Goal: Information Seeking & Learning: Learn about a topic

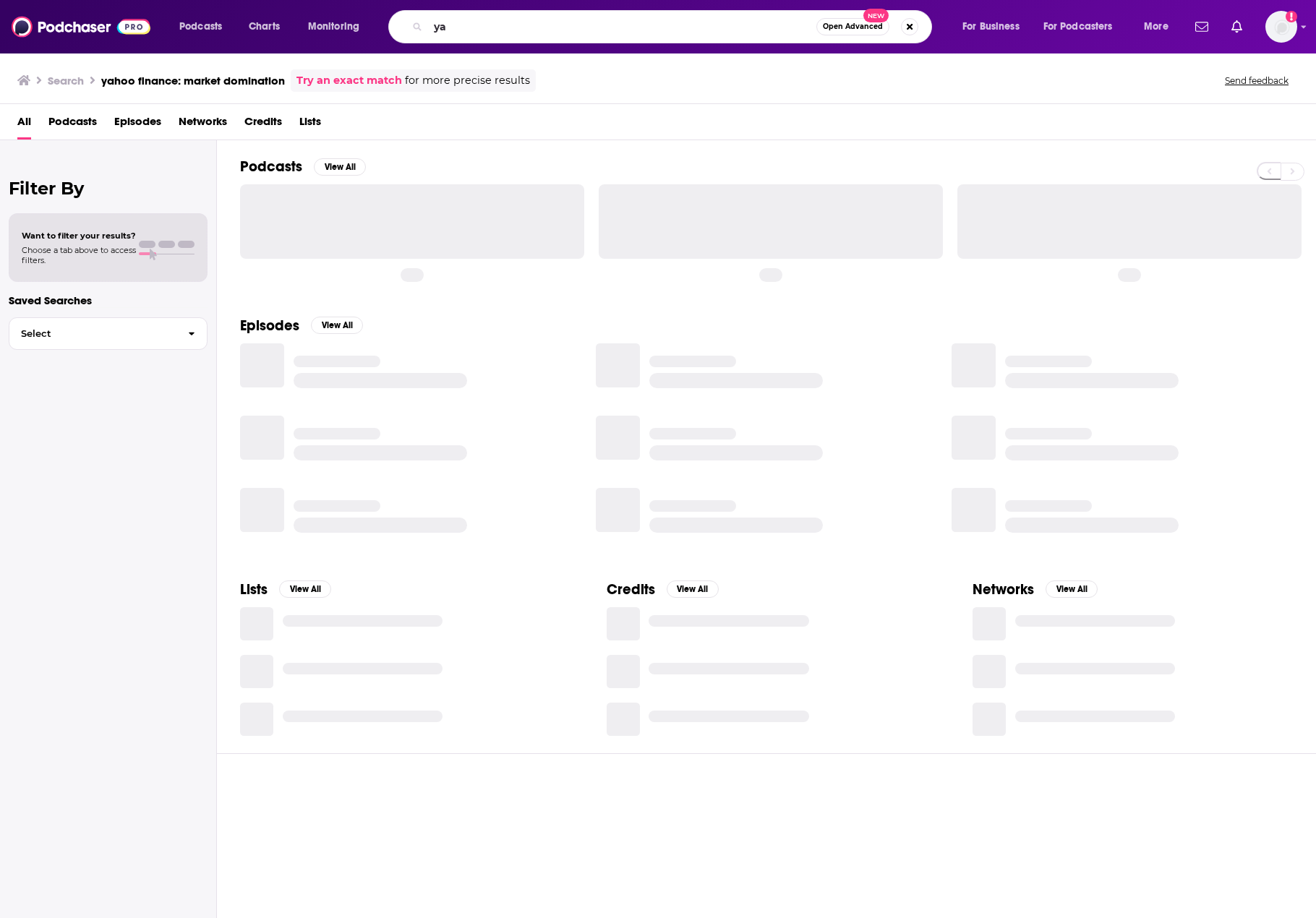
type input "y"
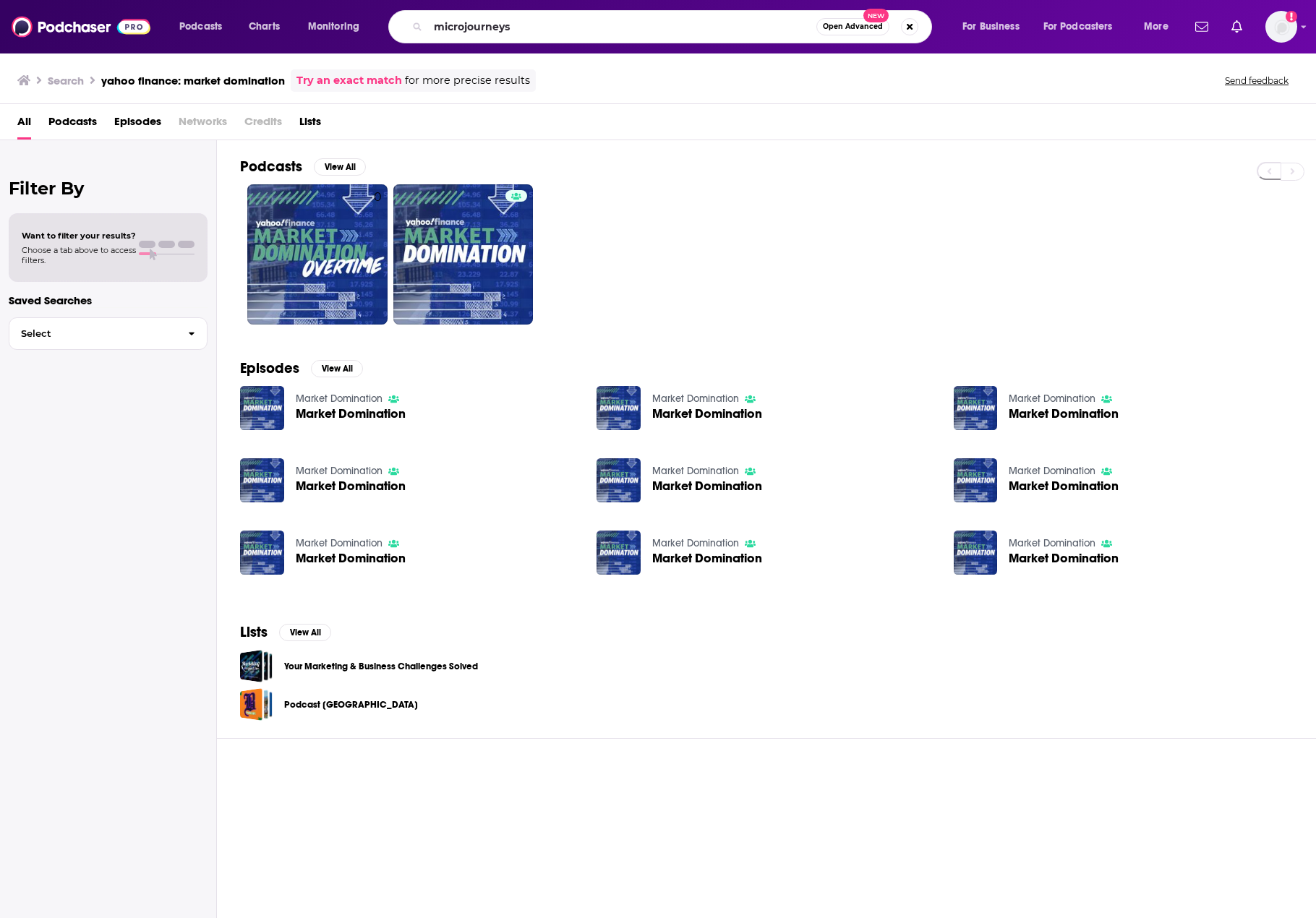
type input "microjourneys"
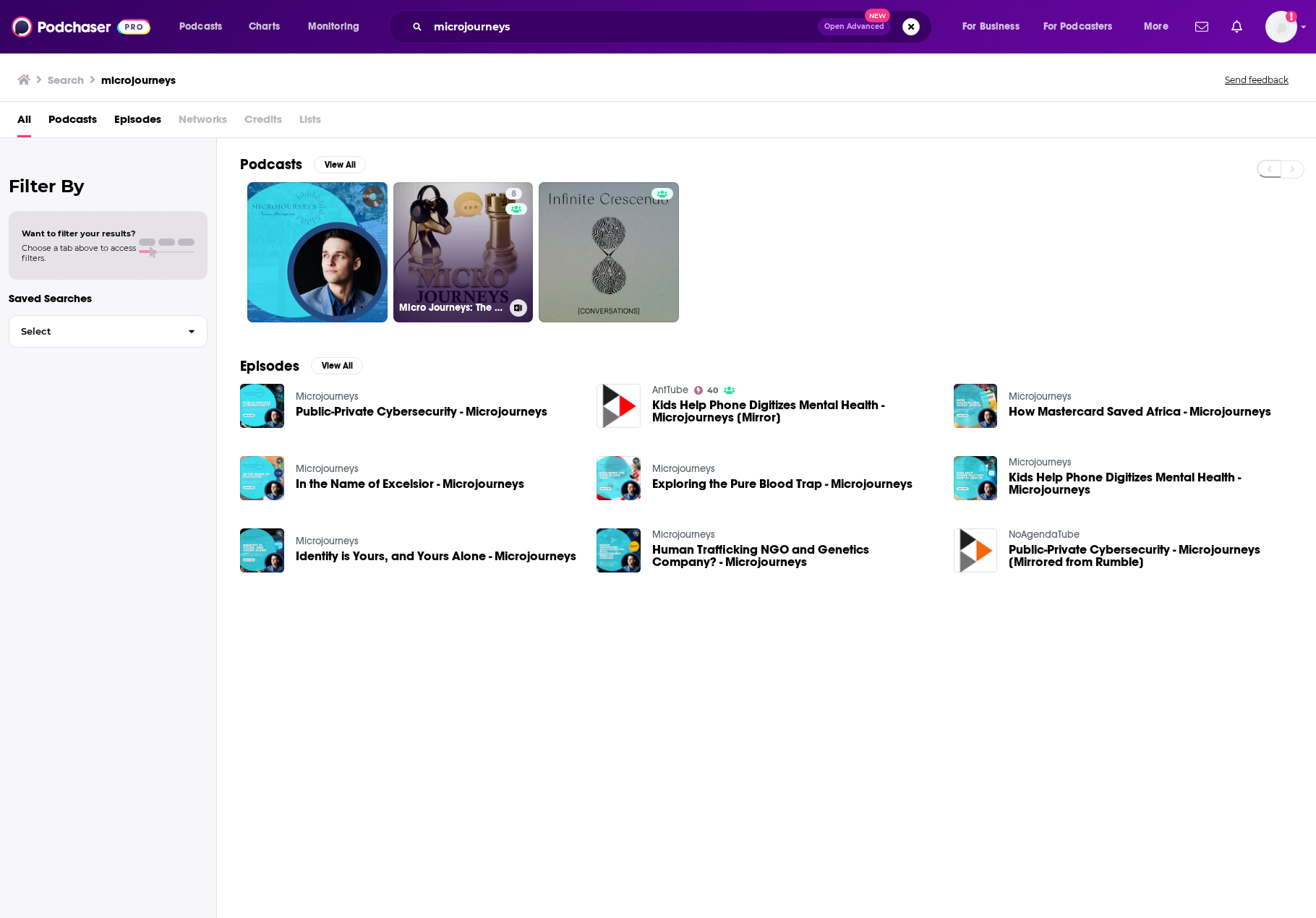
click at [508, 239] on div "8" at bounding box center [516, 243] width 21 height 111
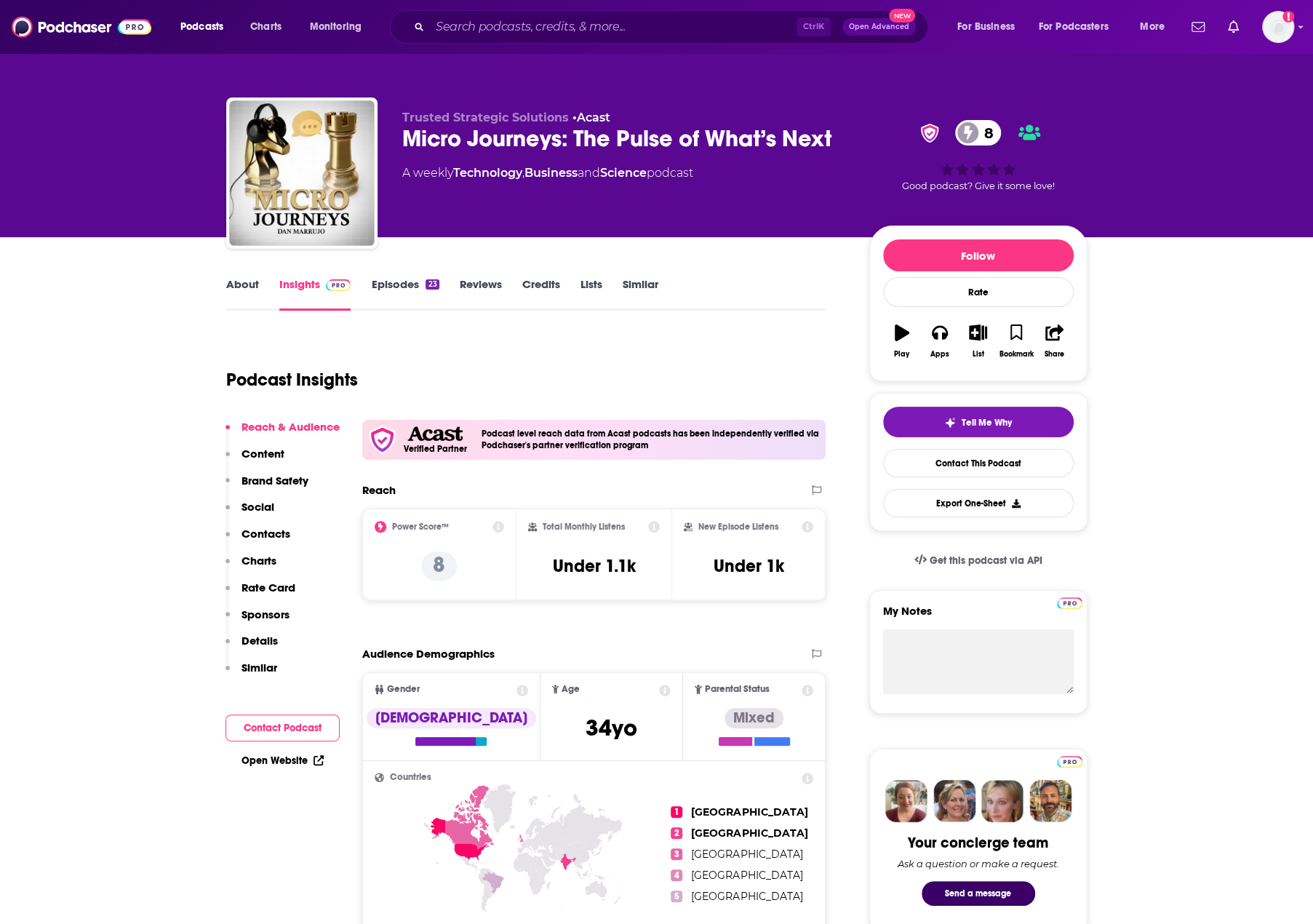
drag, startPoint x: 473, startPoint y: 427, endPoint x: 670, endPoint y: 444, distance: 197.7
click at [670, 444] on div "Verified Partner Podcast level reach data from Acast podcasts has been independ…" at bounding box center [595, 440] width 464 height 40
click at [621, 374] on div "Podcast Insights" at bounding box center [520, 371] width 588 height 74
